Goal: Find specific page/section: Find specific page/section

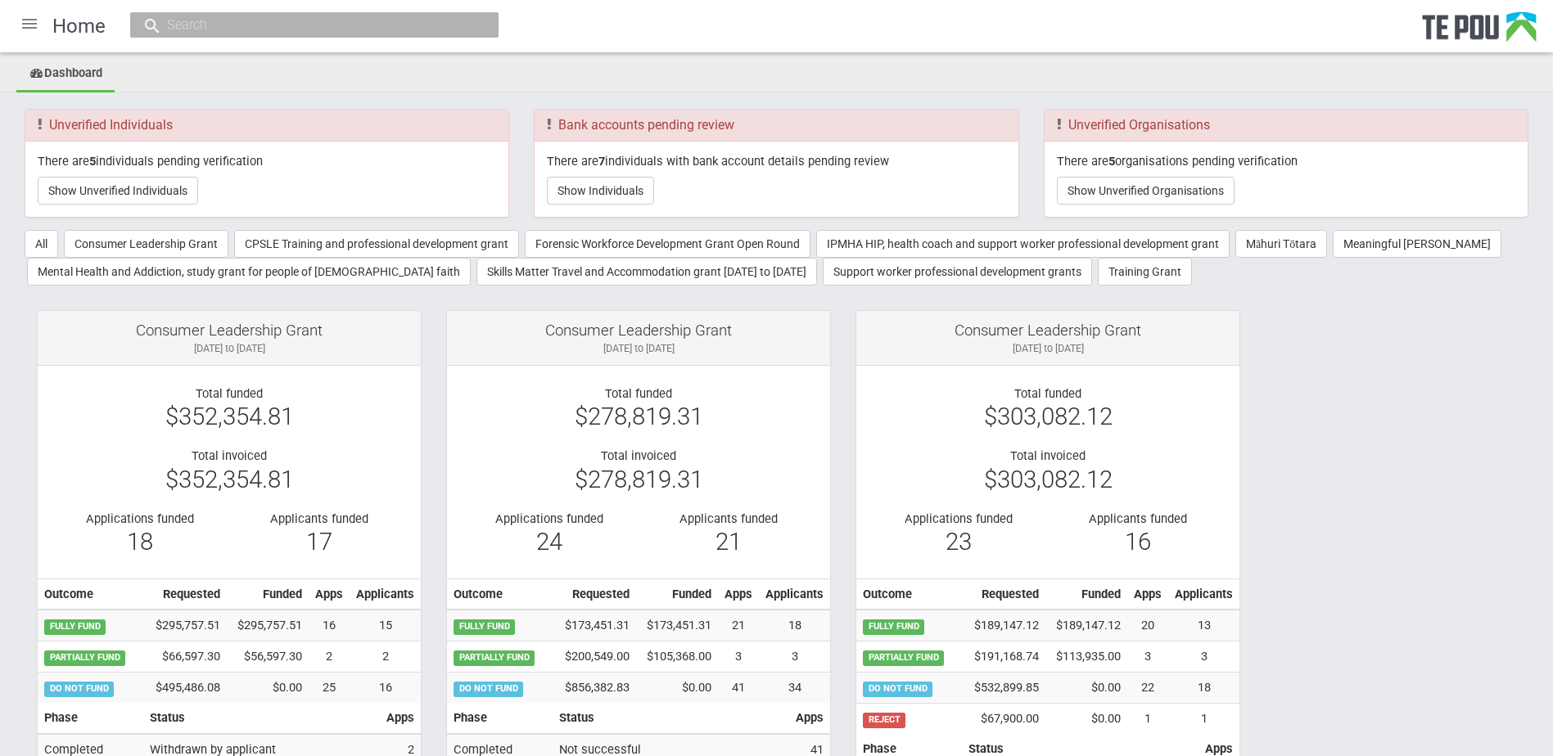
click at [35, 20] on div at bounding box center [29, 23] width 39 height 39
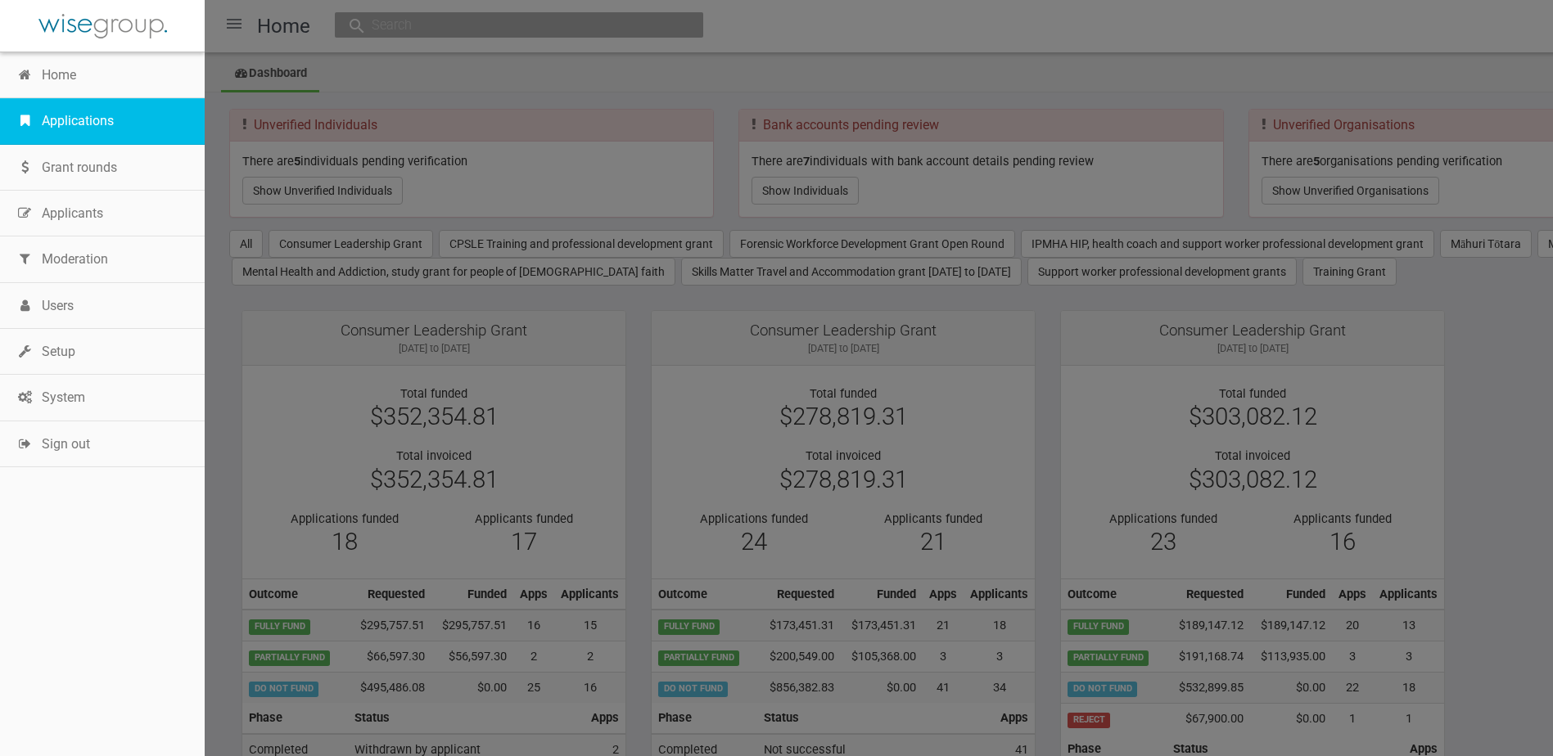
click at [76, 117] on link "Applications" at bounding box center [102, 121] width 205 height 46
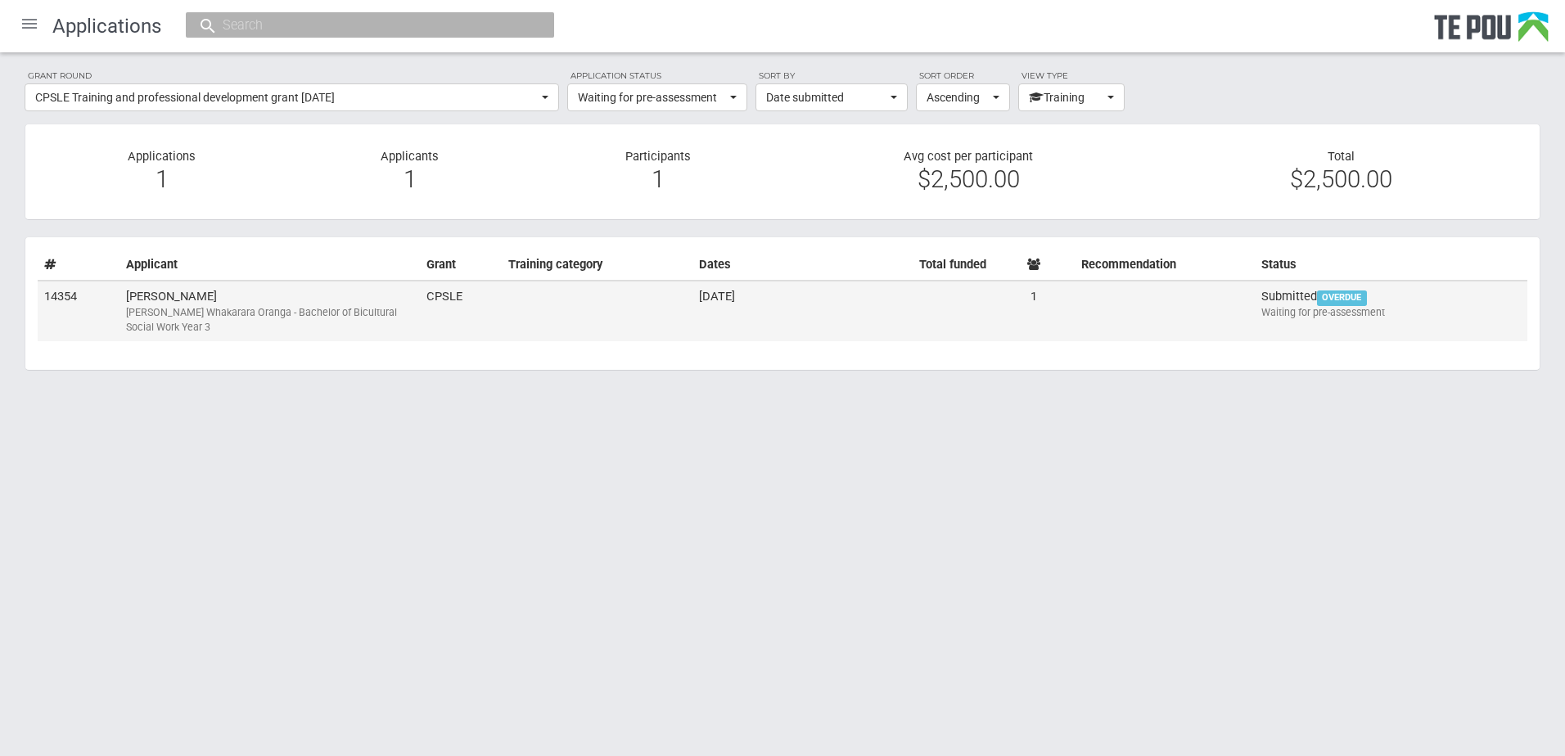
click at [327, 294] on td "Fran Mackay Ngā Poutoko Whakarara Oranga - Bachelor of Bicultural Social Work Y…" at bounding box center [270, 311] width 300 height 61
